Goal: Understand process/instructions

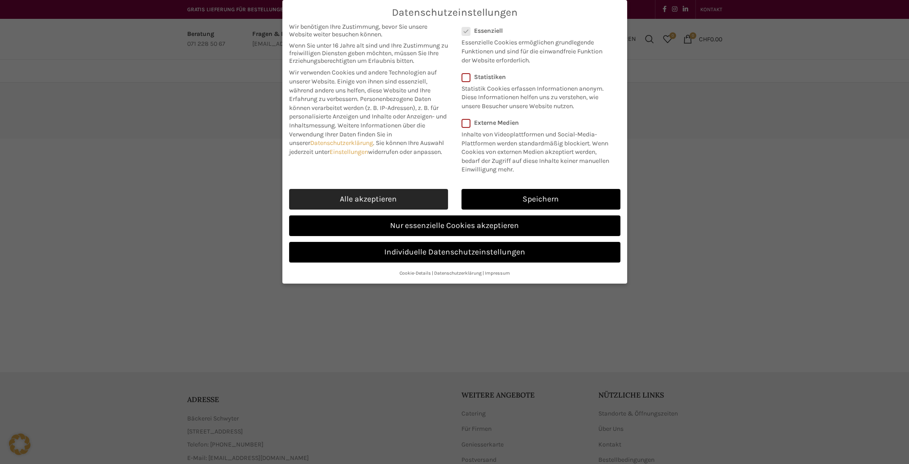
click at [383, 193] on link "Alle akzeptieren" at bounding box center [368, 199] width 159 height 21
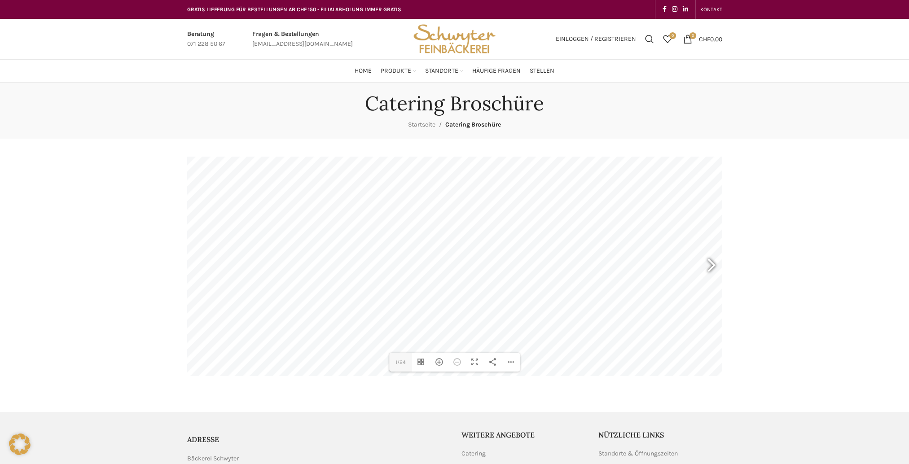
click at [707, 264] on div at bounding box center [707, 266] width 21 height 33
click at [474, 362] on div "Vollbild umschalten" at bounding box center [475, 362] width 18 height 19
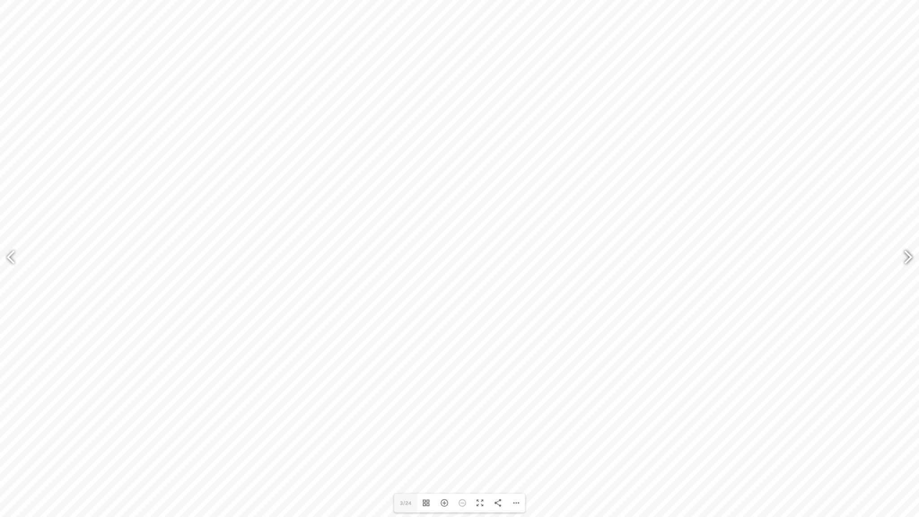
click at [909, 255] on div at bounding box center [904, 258] width 21 height 33
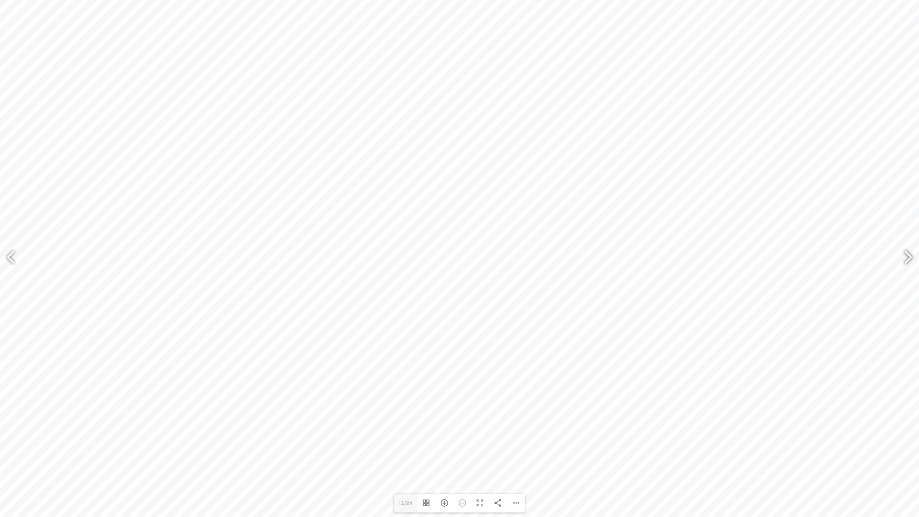
click at [909, 255] on div at bounding box center [904, 258] width 21 height 33
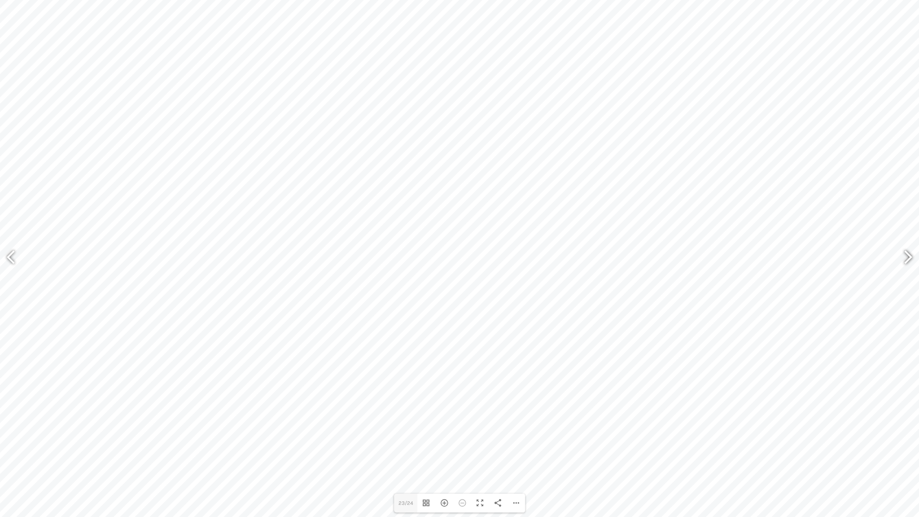
click at [907, 255] on div at bounding box center [904, 258] width 21 height 33
type input "24"
click at [478, 464] on div "Vollbild umschalten" at bounding box center [480, 503] width 18 height 19
